Goal: Information Seeking & Learning: Learn about a topic

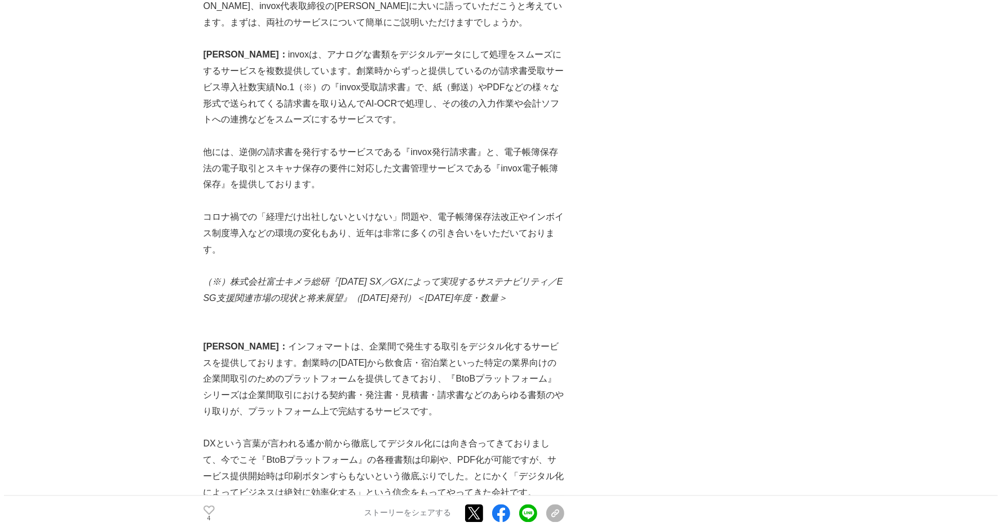
scroll to position [1630, 0]
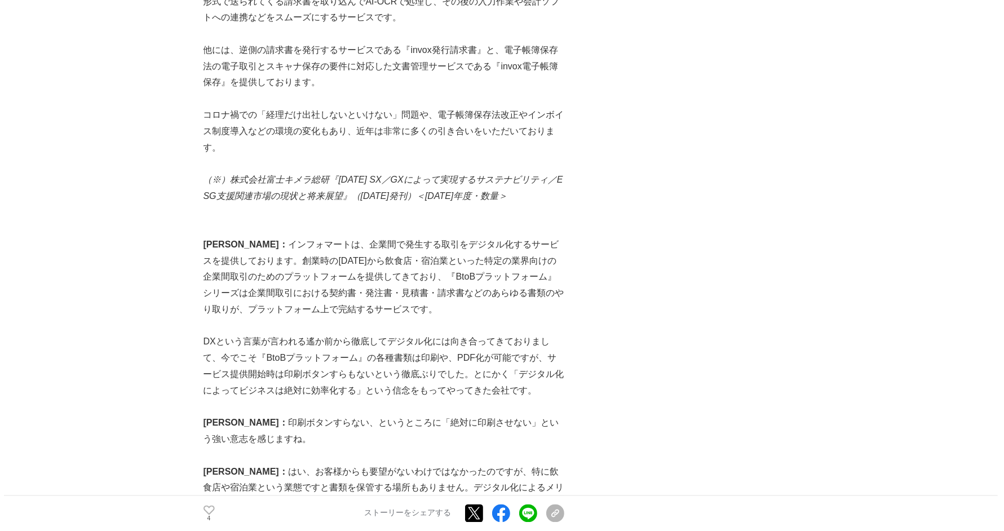
click at [472, 288] on p "[PERSON_NAME]： インフォマートは、企業間で発生する取引をデジタル化するサービスを提供しております。創業時の[DATE]から飲食店・宿泊業といった…" at bounding box center [384, 277] width 361 height 81
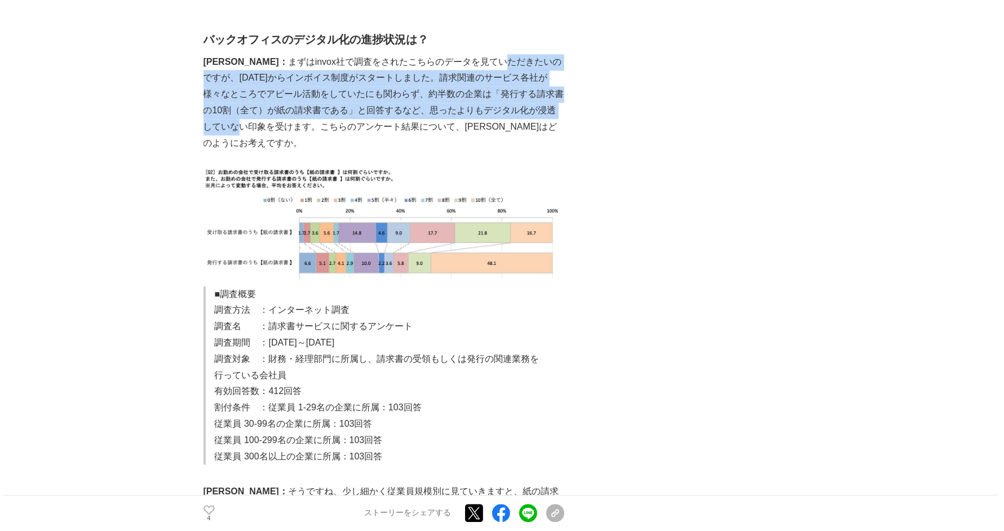
scroll to position [2276, 0]
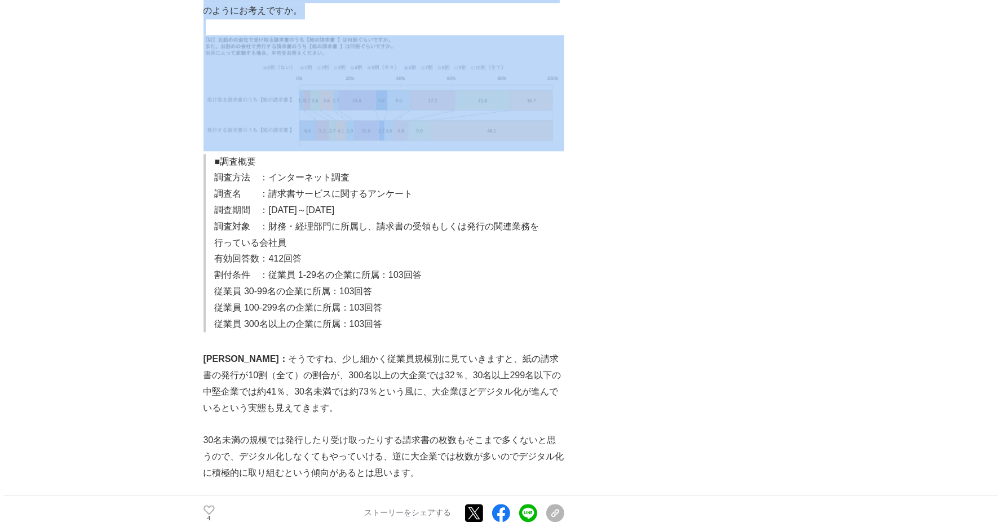
drag, startPoint x: 454, startPoint y: 47, endPoint x: 562, endPoint y: 94, distance: 116.7
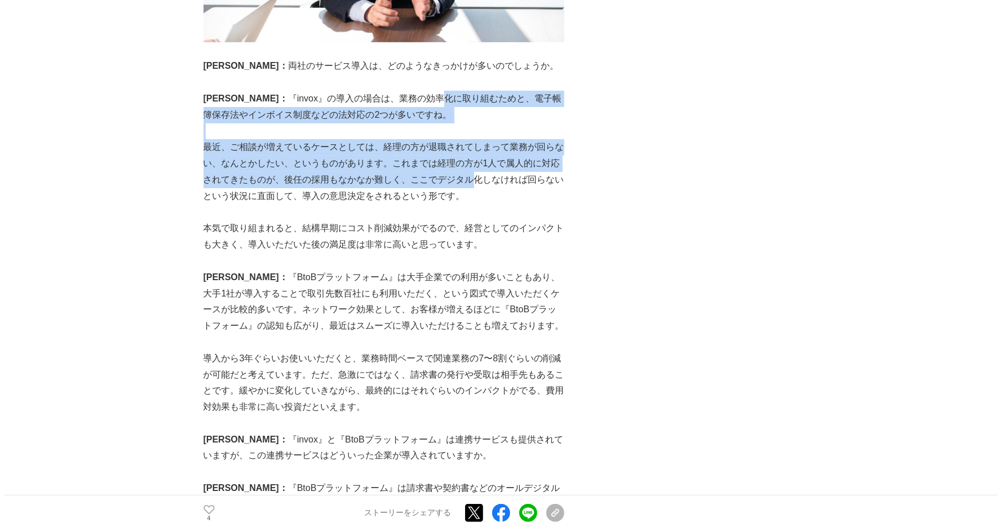
scroll to position [4613, 0]
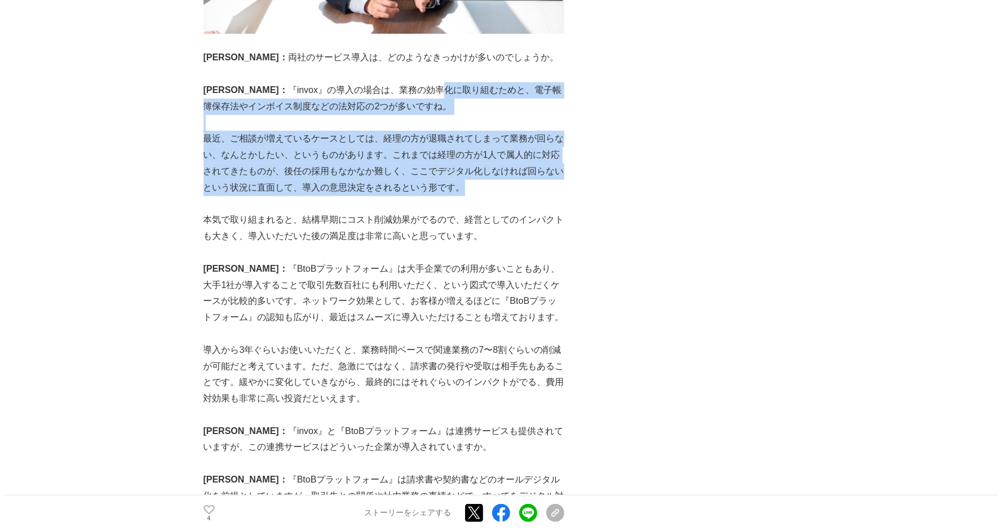
drag, startPoint x: 386, startPoint y: 62, endPoint x: 410, endPoint y: 159, distance: 99.8
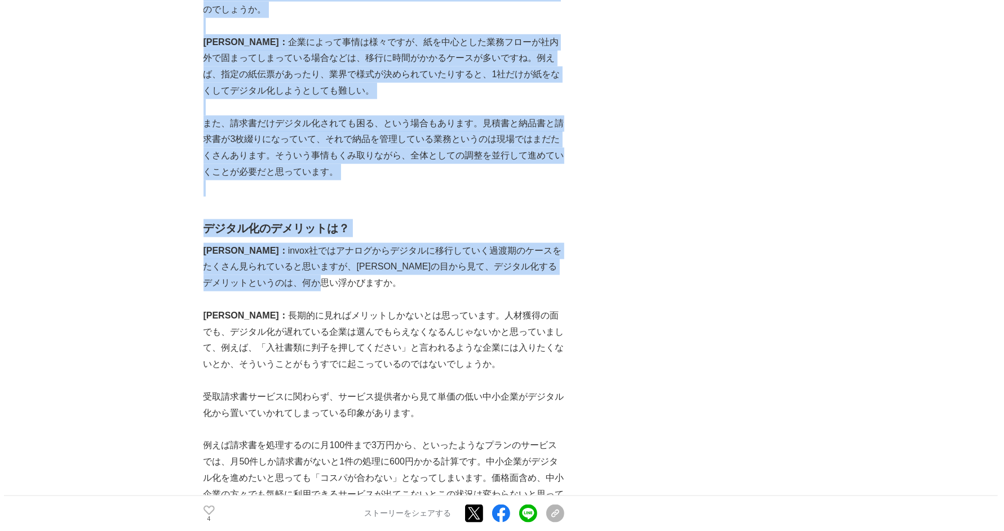
scroll to position [5341, 0]
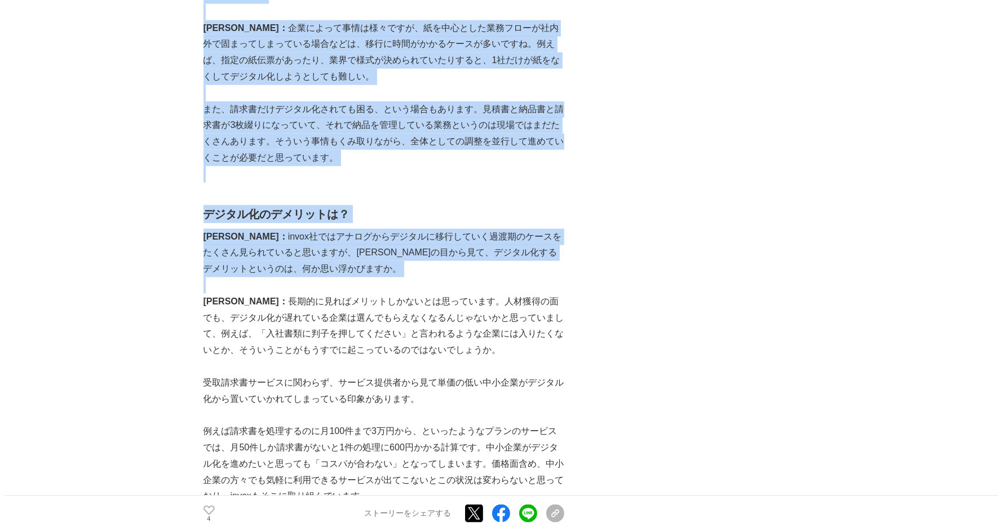
drag, startPoint x: 408, startPoint y: 248, endPoint x: 446, endPoint y: 222, distance: 46.6
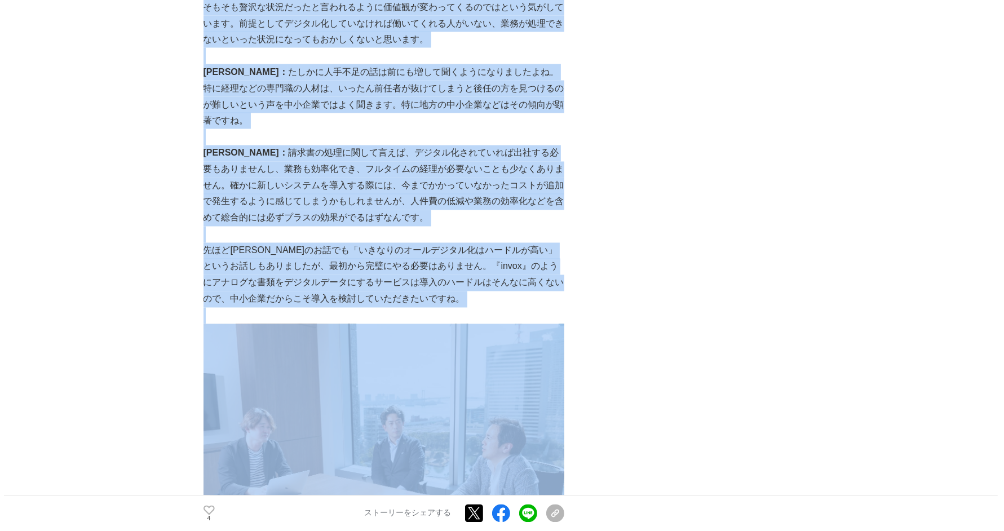
scroll to position [6141, 0]
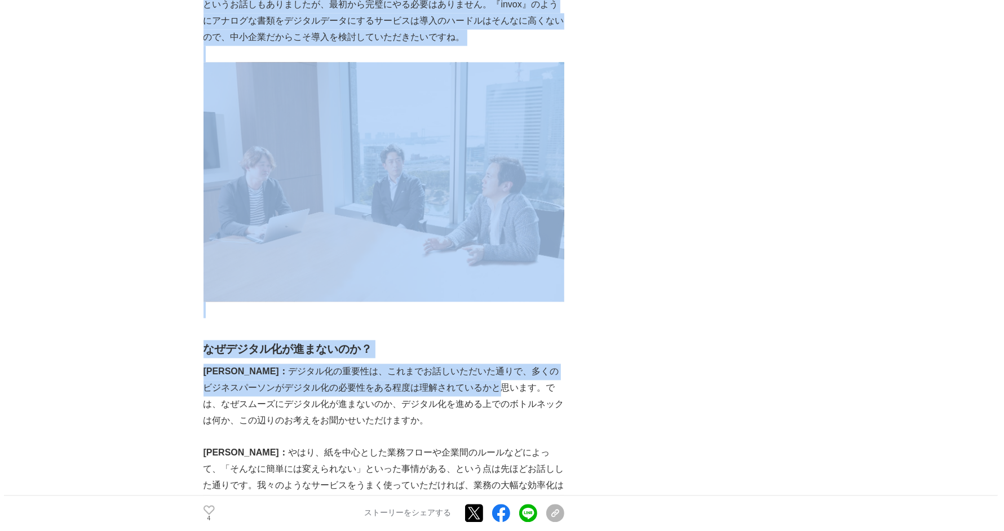
drag, startPoint x: 377, startPoint y: 343, endPoint x: 229, endPoint y: 290, distance: 157.3
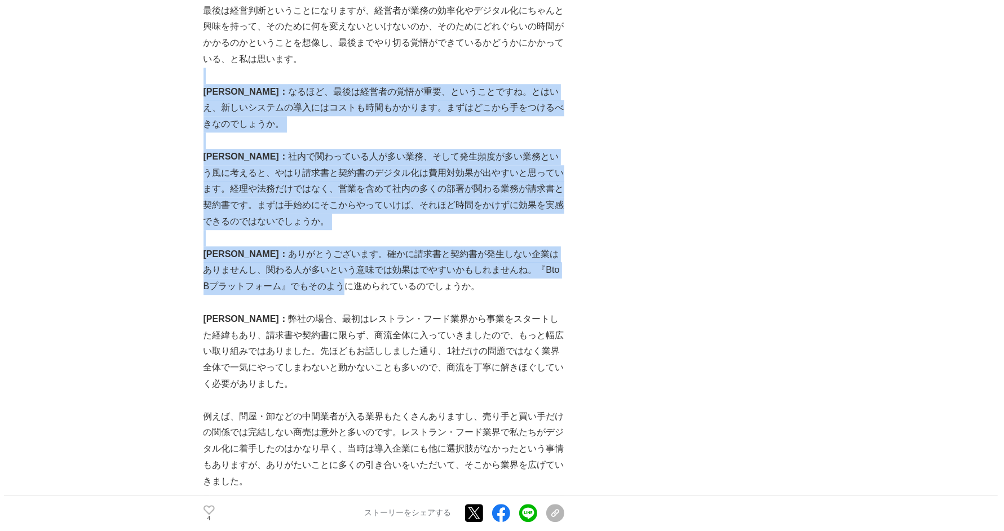
scroll to position [6954, 0]
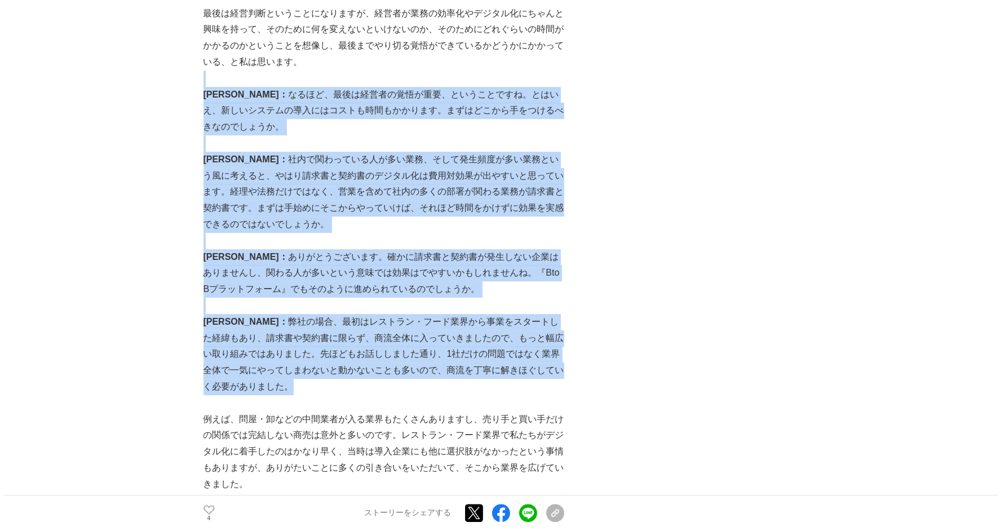
drag, startPoint x: 279, startPoint y: 209, endPoint x: 518, endPoint y: 300, distance: 256.5
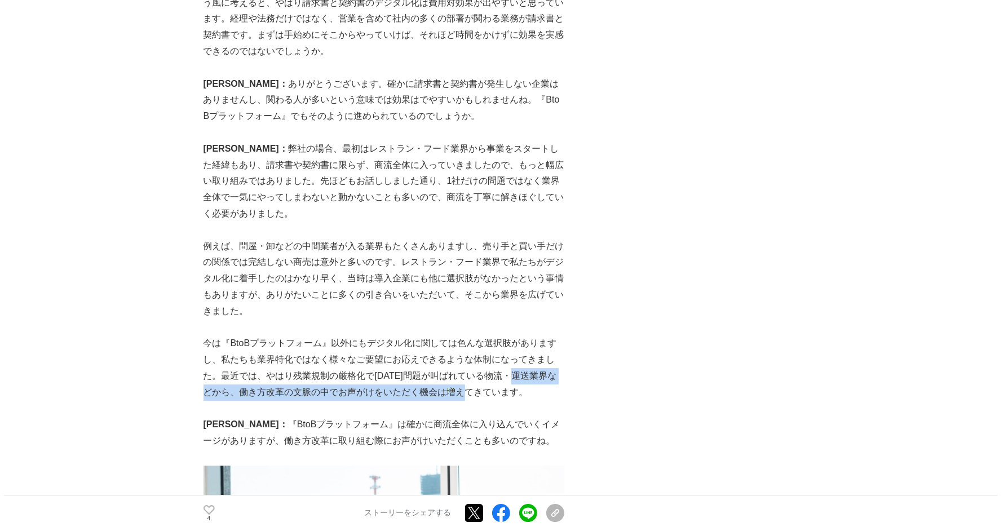
scroll to position [7128, 0]
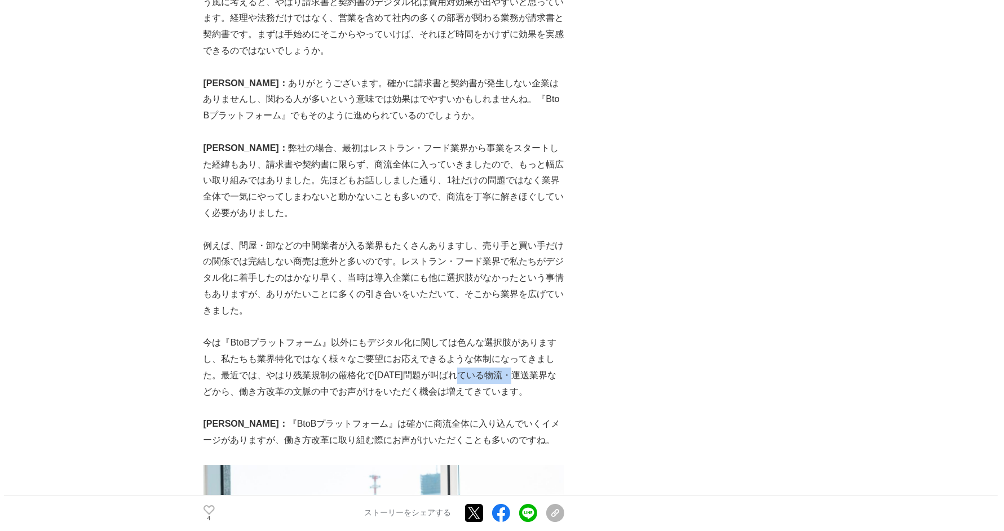
drag, startPoint x: 523, startPoint y: 311, endPoint x: 472, endPoint y: 297, distance: 53.2
click at [472, 335] on p "今は『BtoBプラットフォーム』以外にもデジタル化に関しては色んな選択肢がありますし、私たちも業界特化ではなく様々なご要望にお応えできるような体制になってきま…" at bounding box center [384, 367] width 361 height 65
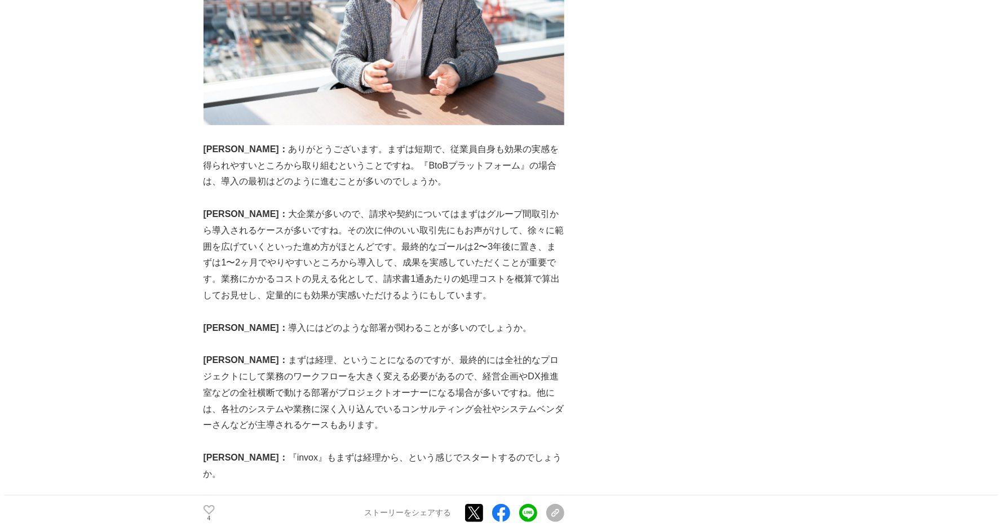
scroll to position [8439, 0]
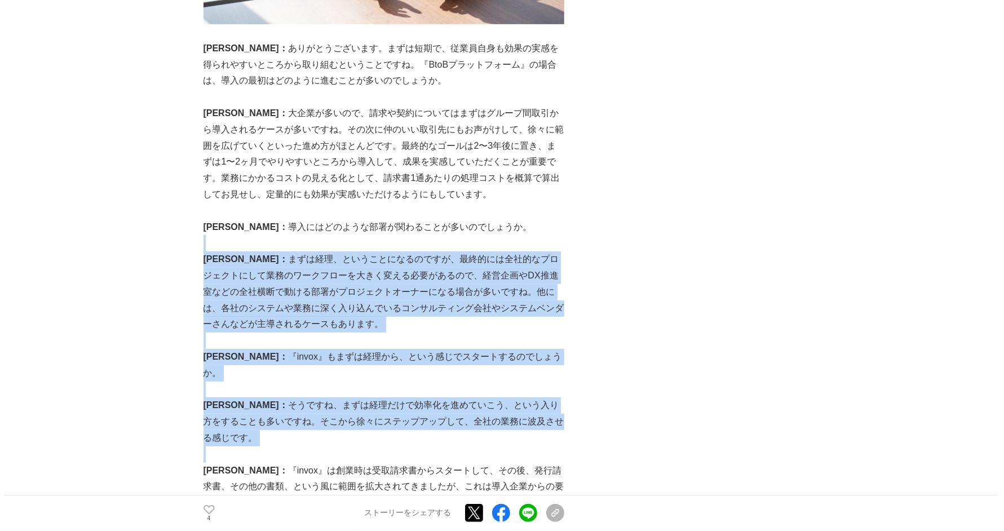
scroll to position [8530, 0]
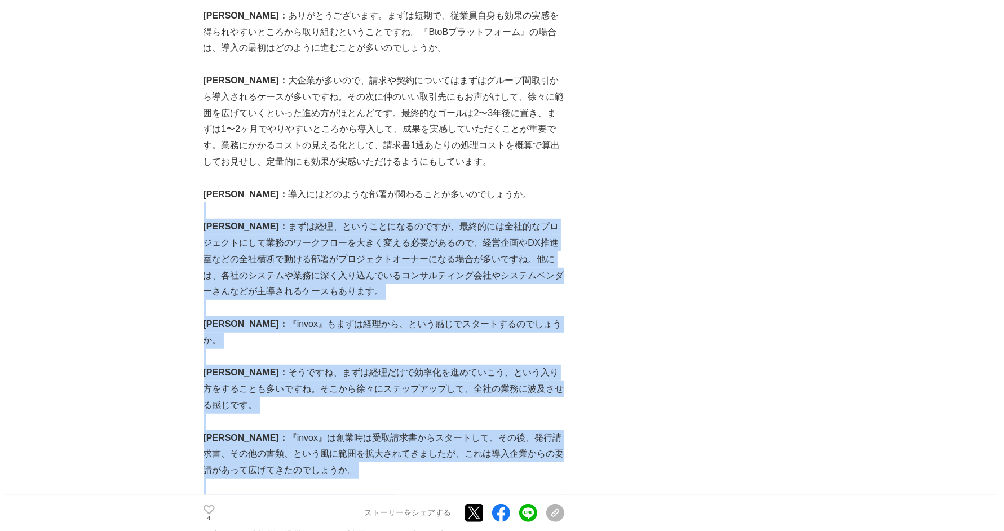
drag, startPoint x: 323, startPoint y: 231, endPoint x: 341, endPoint y: 367, distance: 136.5
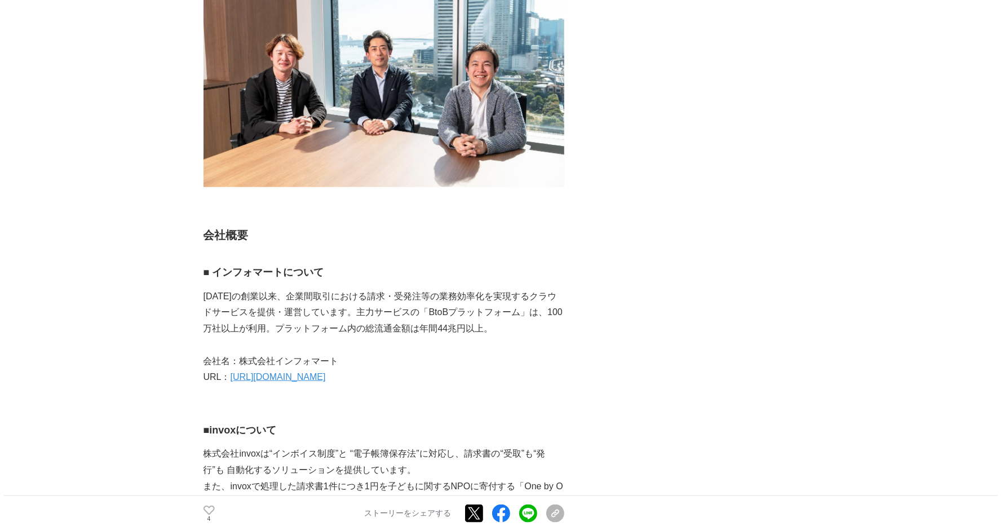
scroll to position [12991, 0]
